Goal: Task Accomplishment & Management: Manage account settings

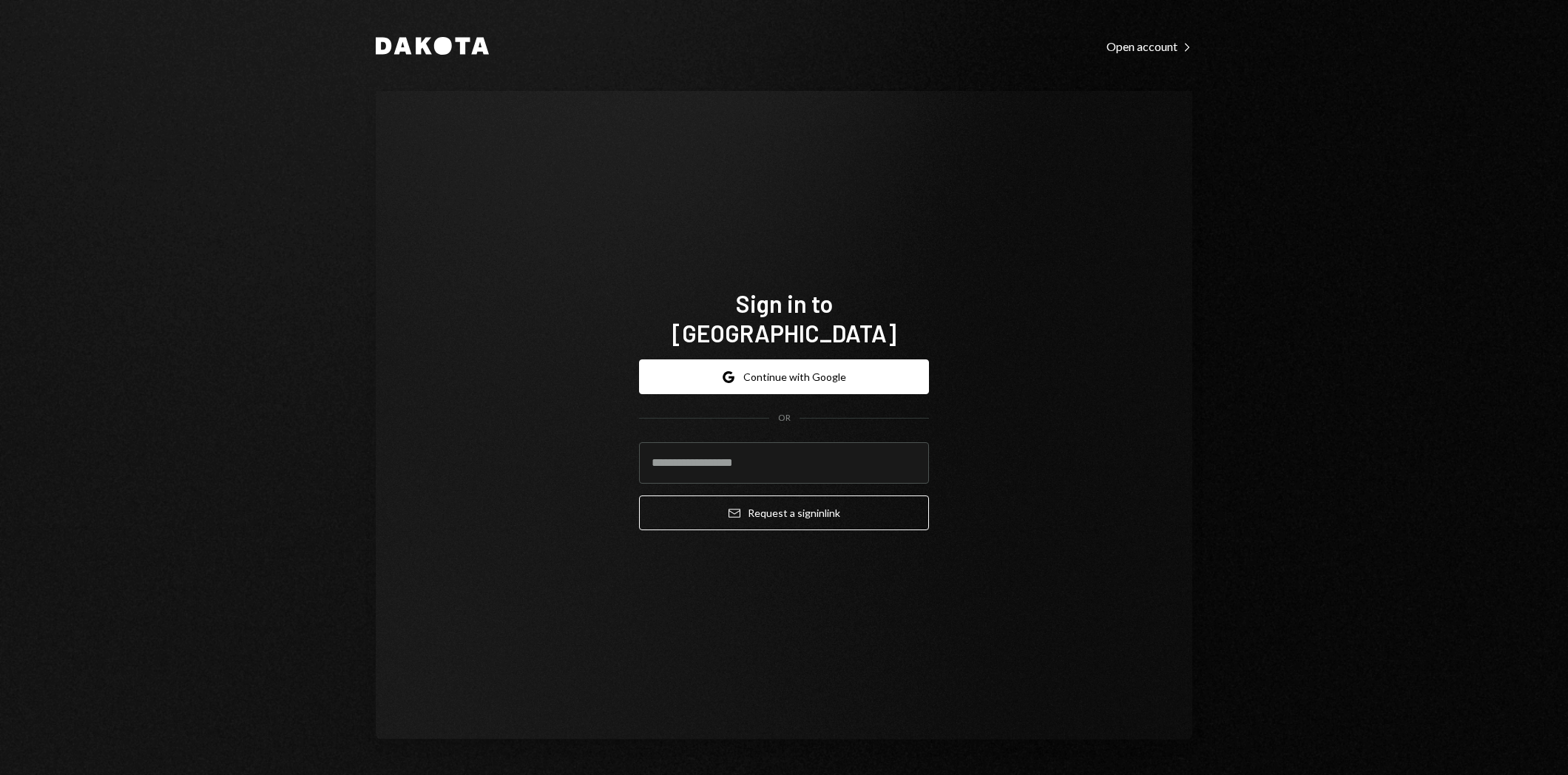
type input "**********"
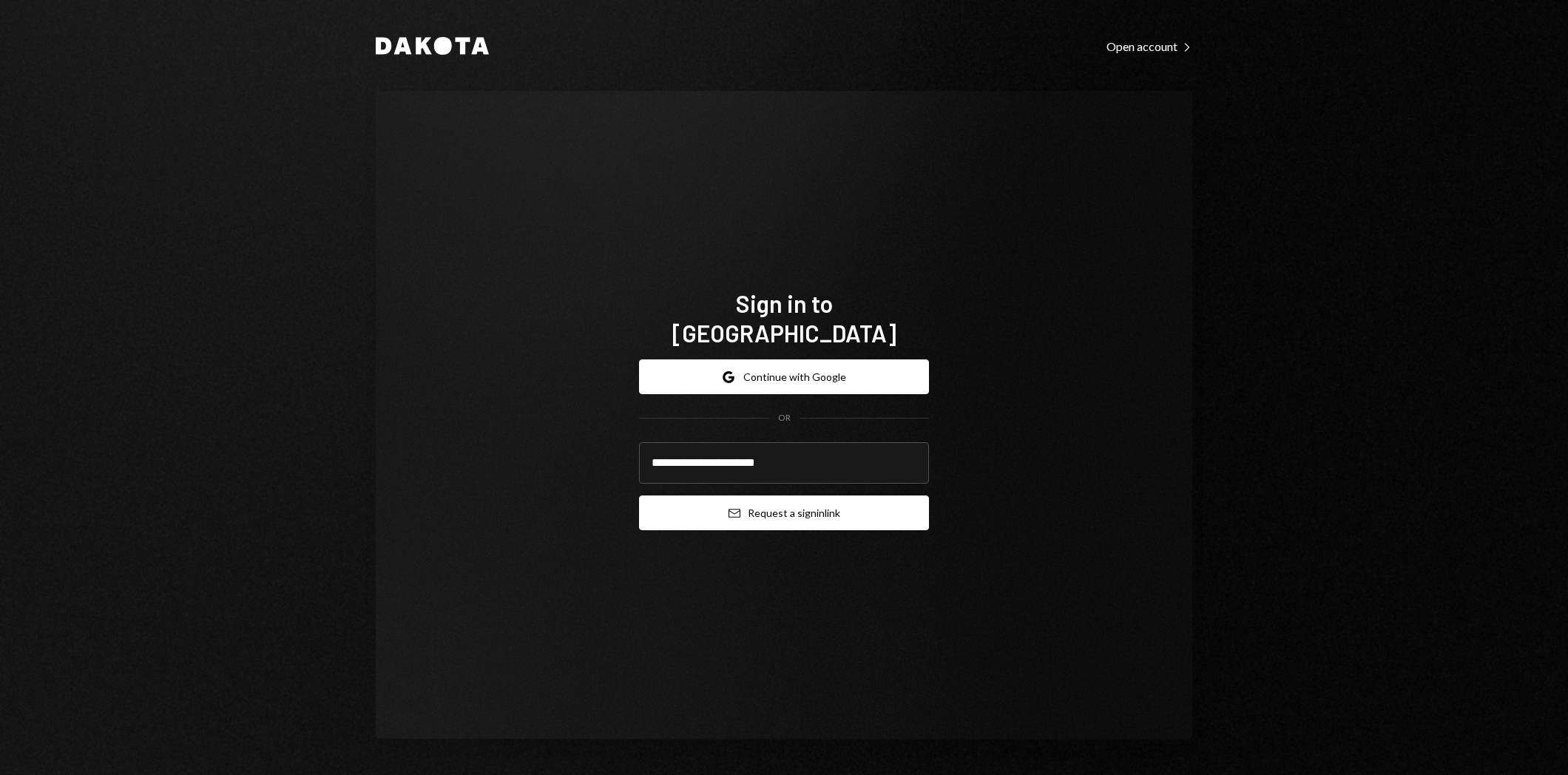
click at [890, 496] on button "Email Request a sign in link" at bounding box center [784, 513] width 290 height 35
